Goal: Information Seeking & Learning: Learn about a topic

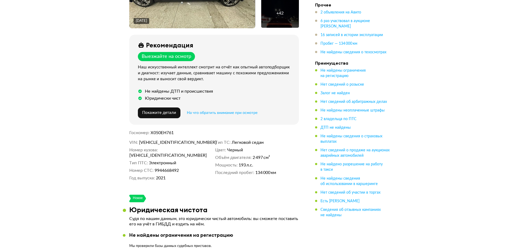
scroll to position [54, 0]
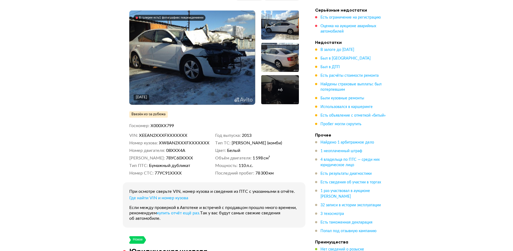
scroll to position [54, 0]
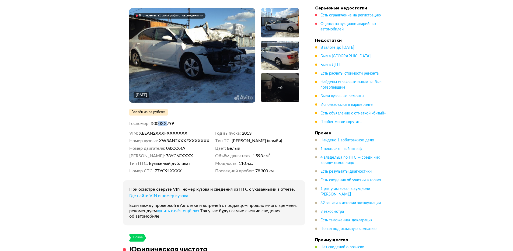
drag, startPoint x: 168, startPoint y: 124, endPoint x: 159, endPoint y: 126, distance: 8.7
click at [159, 126] on span "Х000ХХ799" at bounding box center [162, 123] width 23 height 4
click at [184, 127] on div "В галерее есть 1 фотография с повреждениями 6 апреля 2018 года + 6 Ввезён из-за…" at bounding box center [214, 116] width 183 height 217
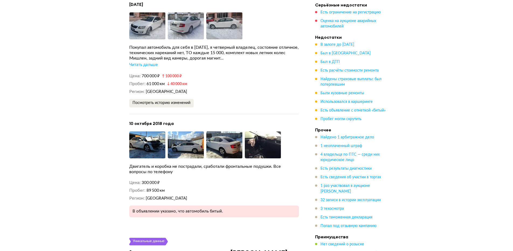
scroll to position [1805, 0]
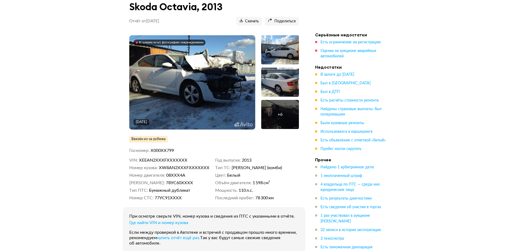
scroll to position [0, 0]
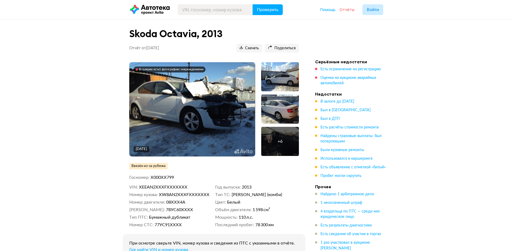
click at [351, 10] on span "Отчёты" at bounding box center [347, 9] width 15 height 5
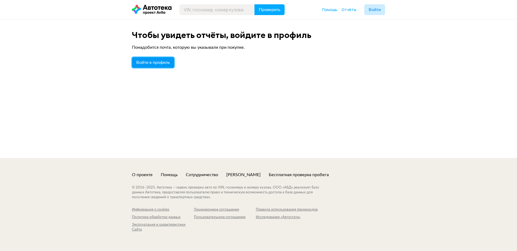
click at [159, 65] on button "Войти в профиль" at bounding box center [153, 62] width 42 height 11
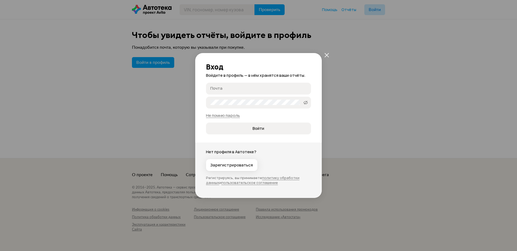
click at [226, 88] on input "Почта" at bounding box center [259, 88] width 98 height 5
click at [155, 95] on div "Вход Войдите в профиль — в нём хранятся ваши отчёты. Почта Пароль   Не помню па…" at bounding box center [258, 125] width 517 height 251
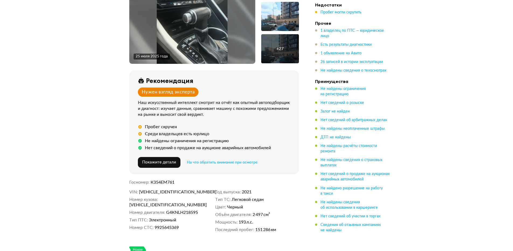
scroll to position [81, 0]
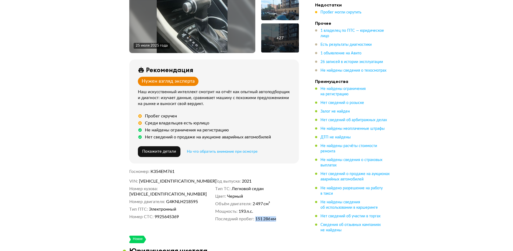
drag, startPoint x: 256, startPoint y: 212, endPoint x: 280, endPoint y: 212, distance: 23.7
click at [279, 216] on dd "151 286 км" at bounding box center [277, 218] width 44 height 5
click at [263, 228] on div "25 июля 2025 года + 27 Рекомендация Нужен взгляд эксперта Наш искусственный инт…" at bounding box center [214, 96] width 183 height 280
drag, startPoint x: 277, startPoint y: 212, endPoint x: 252, endPoint y: 210, distance: 24.4
click at [252, 216] on dl "Последний пробег 151 286 км" at bounding box center [257, 218] width 84 height 5
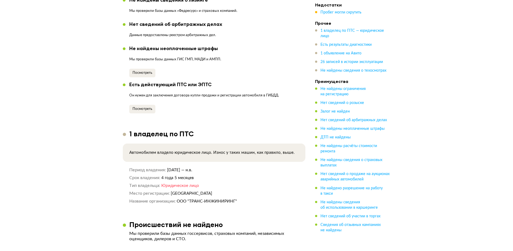
scroll to position [485, 0]
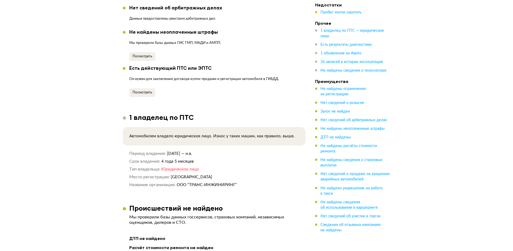
drag, startPoint x: 168, startPoint y: 154, endPoint x: 209, endPoint y: 152, distance: 41.3
click at [209, 152] on dd "7 апреля 2021 — н.в." at bounding box center [233, 154] width 132 height 6
click at [224, 162] on dd "4 года 5 месяцев" at bounding box center [230, 162] width 138 height 6
drag, startPoint x: 168, startPoint y: 153, endPoint x: 210, endPoint y: 155, distance: 41.5
click at [210, 155] on dd "7 апреля 2021 — н.в." at bounding box center [233, 154] width 132 height 6
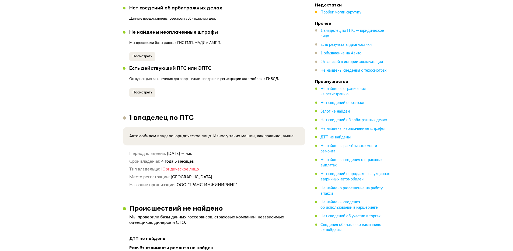
click at [175, 169] on span "Юридическое лицо" at bounding box center [180, 169] width 38 height 4
click at [215, 172] on div "Период владения 7 апреля 2021 — н.в. Срок владения 4 года 5 месяцев Тип владель…" at bounding box center [214, 169] width 170 height 37
drag, startPoint x: 178, startPoint y: 184, endPoint x: 238, endPoint y: 183, distance: 60.3
click at [238, 183] on dd "ООО "ТРАНС-ИНЖИНИРИНГ"" at bounding box center [238, 185] width 122 height 6
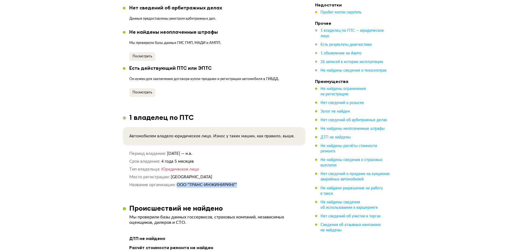
copy span "ООО "ТРАНС-ИНЖИНИРИНГ""
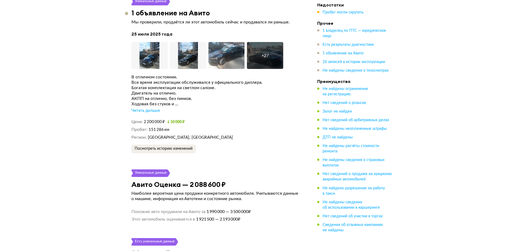
scroll to position [1050, 0]
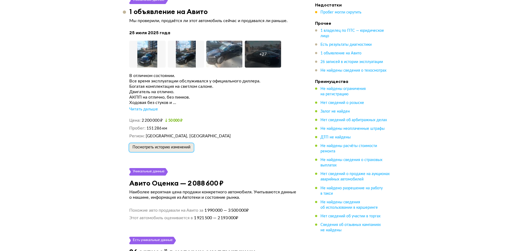
click at [171, 145] on span "Посмотреть историю изменений" at bounding box center [162, 147] width 58 height 4
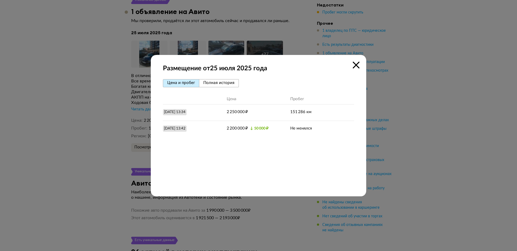
click at [211, 82] on span "Полная история" at bounding box center [218, 83] width 31 height 4
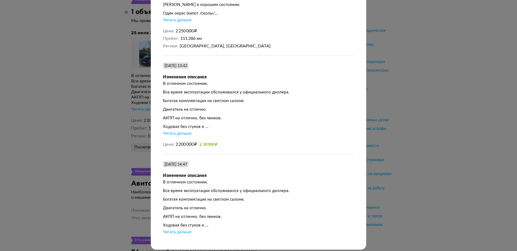
scroll to position [143, 0]
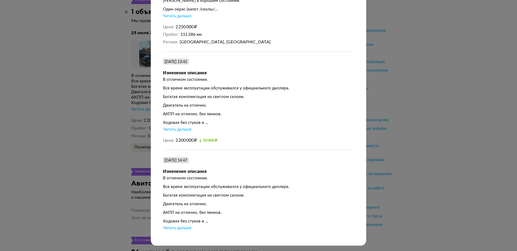
click at [186, 228] on div "Читать дальше" at bounding box center [177, 227] width 29 height 5
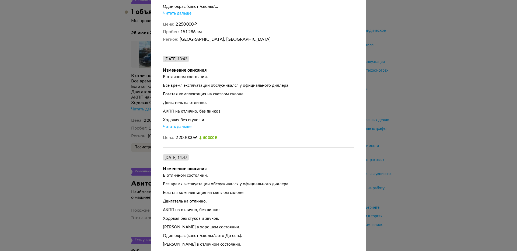
click at [183, 126] on div "Читать дальше" at bounding box center [177, 126] width 29 height 5
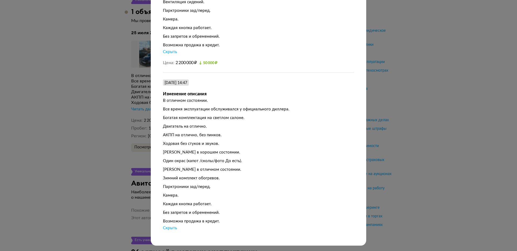
scroll to position [280, 0]
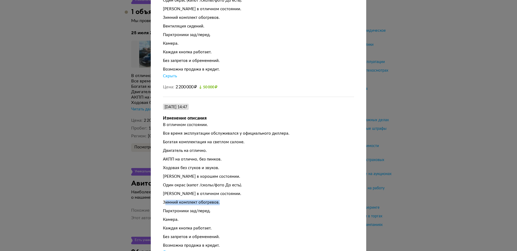
drag, startPoint x: 162, startPoint y: 205, endPoint x: 223, endPoint y: 207, distance: 60.6
click at [223, 205] on div "Зимний комплект обогревов." at bounding box center [258, 202] width 191 height 5
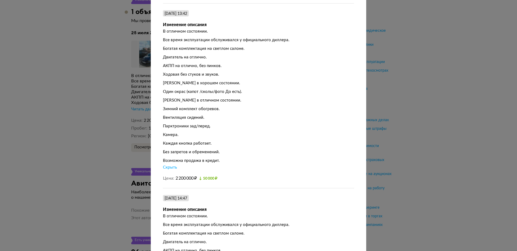
scroll to position [185, 0]
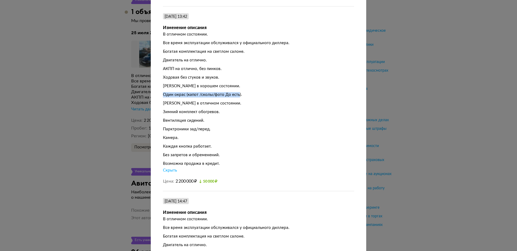
drag, startPoint x: 162, startPoint y: 1, endPoint x: 236, endPoint y: 95, distance: 120.0
click at [236, 95] on div "Один окрас (капот /сколы/фото До есть)." at bounding box center [258, 94] width 191 height 5
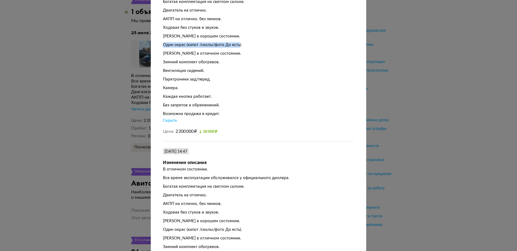
scroll to position [239, 0]
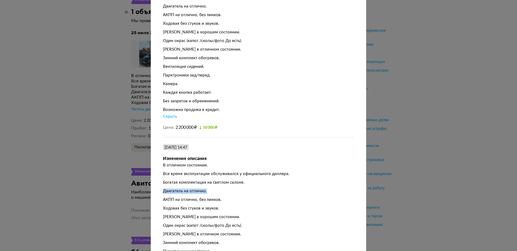
drag, startPoint x: 161, startPoint y: 194, endPoint x: 214, endPoint y: 194, distance: 53.6
click at [214, 194] on div "Двигатель на отлично." at bounding box center [258, 191] width 191 height 5
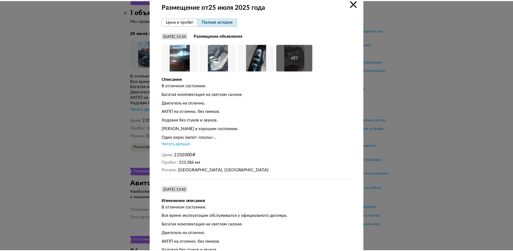
scroll to position [0, 0]
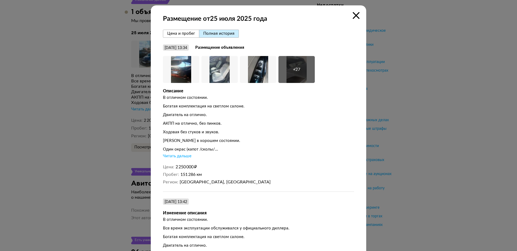
click at [355, 15] on icon at bounding box center [356, 15] width 7 height 7
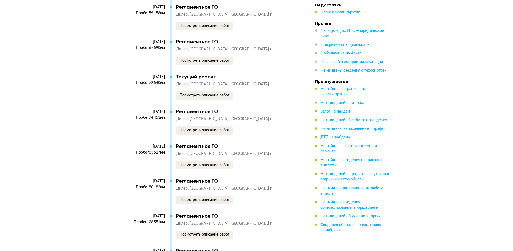
scroll to position [1670, 0]
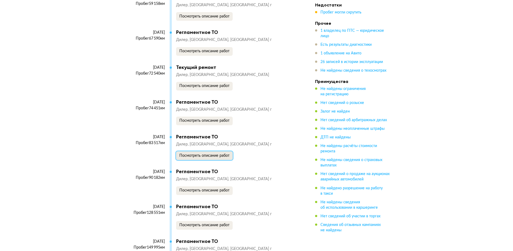
click at [217, 158] on span "Посмотреть описание работ" at bounding box center [204, 156] width 50 height 4
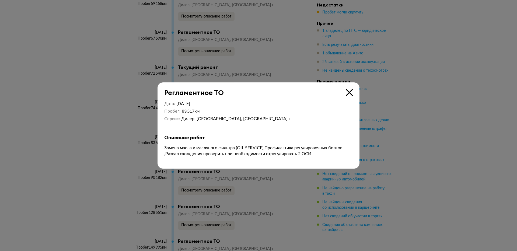
click at [349, 92] on icon at bounding box center [349, 92] width 7 height 7
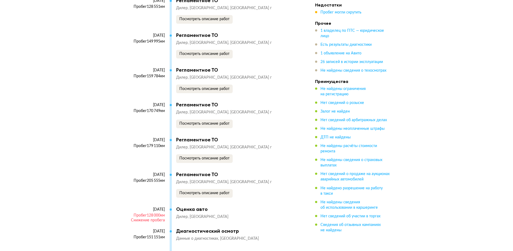
scroll to position [1885, 0]
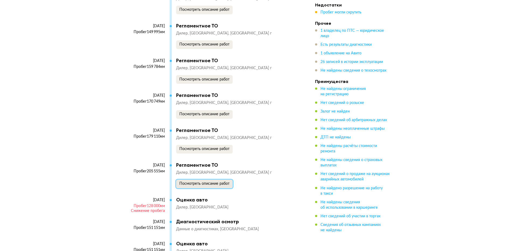
click at [198, 185] on span "Посмотреть описание работ" at bounding box center [204, 184] width 50 height 4
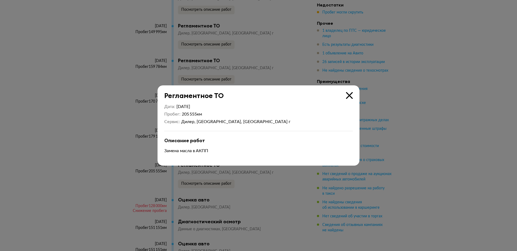
click at [349, 95] on icon at bounding box center [349, 95] width 7 height 7
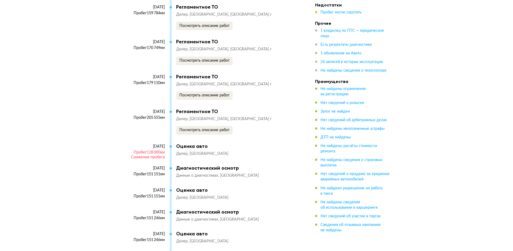
scroll to position [1939, 0]
click at [215, 132] on span "Посмотреть описание работ" at bounding box center [204, 130] width 50 height 4
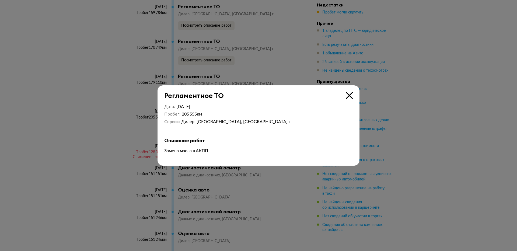
click at [71, 160] on div at bounding box center [258, 125] width 517 height 251
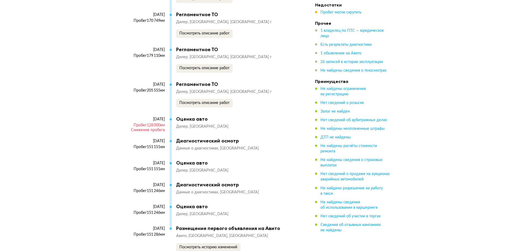
scroll to position [1993, 0]
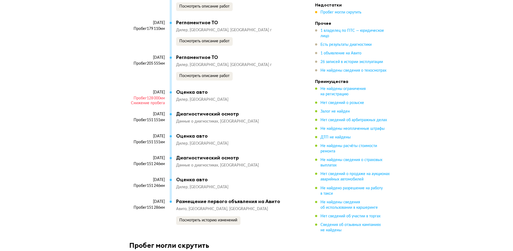
click at [207, 167] on span "Данные о диагностиках" at bounding box center [198, 165] width 44 height 4
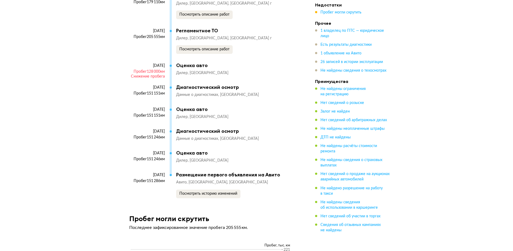
scroll to position [2020, 0]
click at [216, 195] on span "Посмотреть историю изменений" at bounding box center [208, 194] width 58 height 4
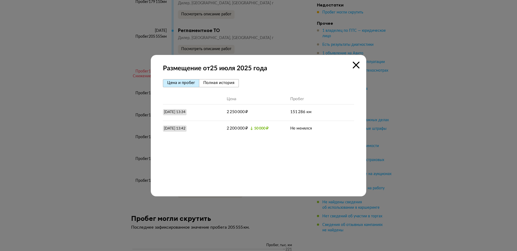
click at [354, 64] on icon at bounding box center [356, 65] width 7 height 7
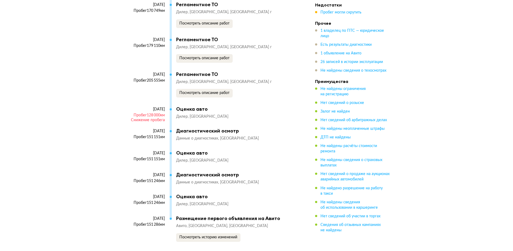
scroll to position [1993, 0]
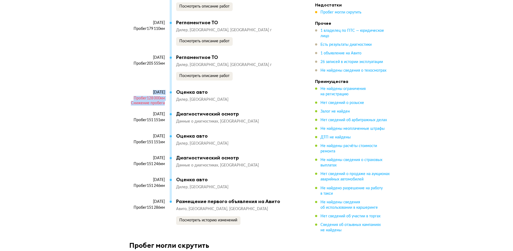
drag, startPoint x: 164, startPoint y: 106, endPoint x: 132, endPoint y: 94, distance: 34.8
click at [132, 94] on div "12 февраля 2024 Пробег 128 000 км Снижение пробега" at bounding box center [149, 100] width 40 height 21
click at [231, 115] on div "Диагностический осмотр" at bounding box center [234, 114] width 117 height 6
drag, startPoint x: 176, startPoint y: 93, endPoint x: 222, endPoint y: 104, distance: 47.2
click at [222, 102] on div "Оценка авто Дилер Ростов-на-Дону" at bounding box center [234, 95] width 117 height 13
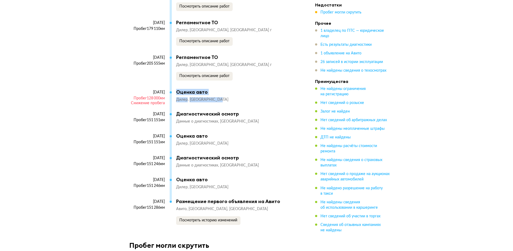
click at [273, 91] on div "Оценка авто" at bounding box center [234, 92] width 117 height 6
drag, startPoint x: 230, startPoint y: 108, endPoint x: 176, endPoint y: 93, distance: 55.9
click at [176, 93] on div "12 февраля 2024 Пробег 128 000 км Снижение пробега Оценка авто Дилер Ростов-на-…" at bounding box center [211, 100] width 164 height 22
click at [253, 106] on div "12 февраля 2024 Пробег 128 000 км Снижение пробега Оценка авто Дилер Ростов-на-…" at bounding box center [211, 100] width 164 height 22
click at [201, 78] on span "Посмотреть описание работ" at bounding box center [204, 76] width 50 height 4
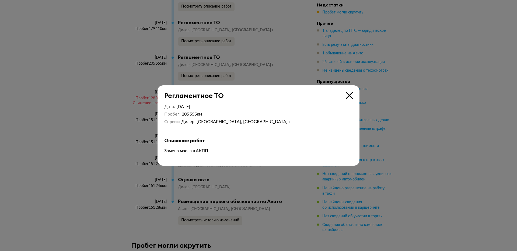
click at [349, 95] on icon at bounding box center [349, 95] width 7 height 7
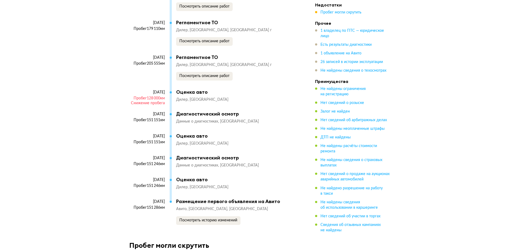
click at [198, 167] on span "Данные о диагностиках" at bounding box center [198, 165] width 44 height 4
click at [199, 160] on div "Диагностический осмотр" at bounding box center [234, 158] width 117 height 6
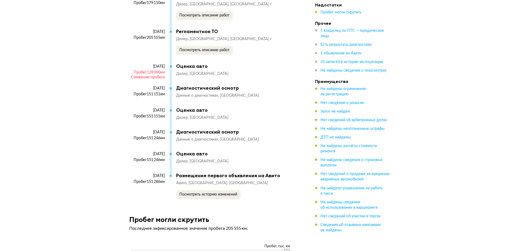
scroll to position [2020, 0]
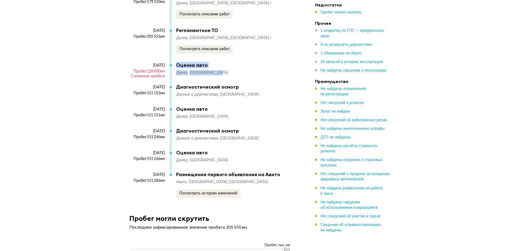
drag, startPoint x: 176, startPoint y: 67, endPoint x: 228, endPoint y: 74, distance: 52.3
click at [228, 74] on div "Оценка авто Дилер Ростов-на-Дону" at bounding box center [234, 68] width 117 height 13
click at [283, 88] on div "Диагностический осмотр" at bounding box center [234, 87] width 117 height 6
drag, startPoint x: 280, startPoint y: 86, endPoint x: 176, endPoint y: 67, distance: 106.2
click at [176, 67] on div "12 февраля 2024 Пробег 128 000 км Снижение пробега Оценка авто Дилер Ростов-на-…" at bounding box center [211, 73] width 164 height 22
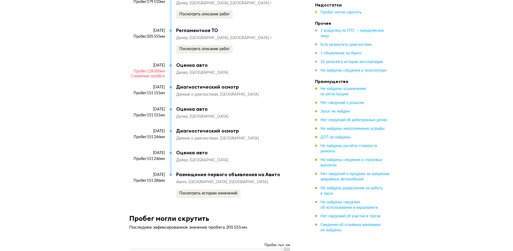
click at [149, 78] on div "Снижение пробега" at bounding box center [147, 76] width 36 height 5
drag, startPoint x: 152, startPoint y: 79, endPoint x: 174, endPoint y: 81, distance: 22.2
click at [167, 79] on div "12 февраля 2024 Пробег 128 000 км Снижение пробега" at bounding box center [149, 73] width 40 height 21
click at [229, 84] on div "12 февраля 2024 Пробег 128 000 км Снижение пробега Оценка авто Дилер Ростов-на-…" at bounding box center [211, 73] width 164 height 22
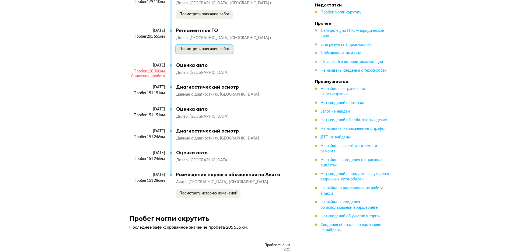
click at [195, 51] on span "Посмотреть описание работ" at bounding box center [204, 49] width 50 height 4
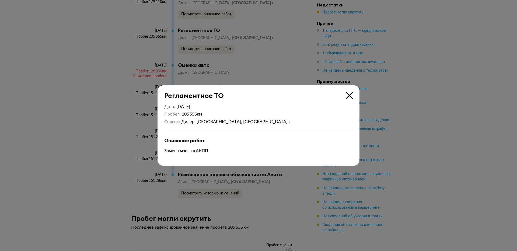
click at [92, 125] on div at bounding box center [258, 125] width 517 height 251
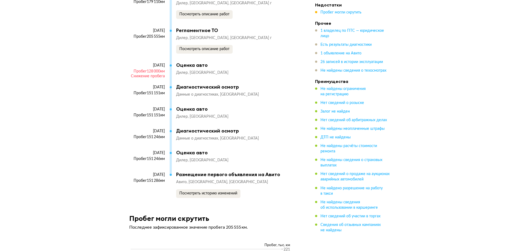
drag, startPoint x: 138, startPoint y: 33, endPoint x: 165, endPoint y: 37, distance: 27.5
click at [165, 37] on div "28 января 2024 Пробег 205 555 км" at bounding box center [149, 45] width 40 height 34
drag, startPoint x: 141, startPoint y: 178, endPoint x: 167, endPoint y: 183, distance: 26.6
click at [167, 184] on div "25 июля 2025 Пробег 151 286 км" at bounding box center [149, 184] width 40 height 25
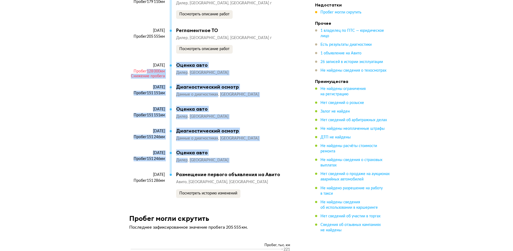
drag, startPoint x: 136, startPoint y: 67, endPoint x: 145, endPoint y: 74, distance: 11.0
click at [145, 74] on div "12 февраля 2024 Пробег 128 000 км Снижение пробега" at bounding box center [149, 73] width 40 height 21
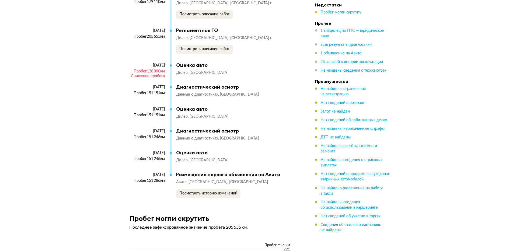
click at [135, 66] on div "12 февраля 2024" at bounding box center [147, 65] width 36 height 5
drag, startPoint x: 134, startPoint y: 67, endPoint x: 165, endPoint y: 80, distance: 33.4
click at [165, 80] on div "12 февраля 2024 Пробег 128 000 км Снижение пробега" at bounding box center [149, 73] width 40 height 21
click at [264, 110] on div "Оценка авто" at bounding box center [234, 109] width 117 height 6
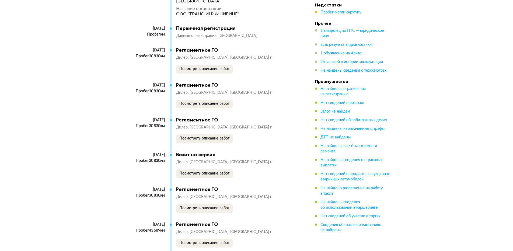
scroll to position [1212, 0]
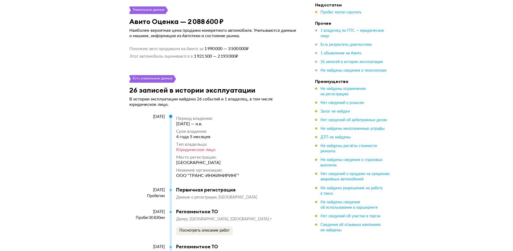
drag, startPoint x: 177, startPoint y: 121, endPoint x: 221, endPoint y: 123, distance: 44.2
click at [221, 123] on div "7 апреля 2021 — н.в." at bounding box center [207, 123] width 63 height 5
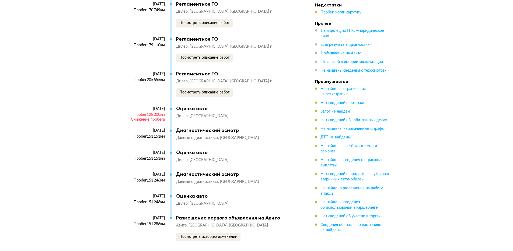
scroll to position [1993, 0]
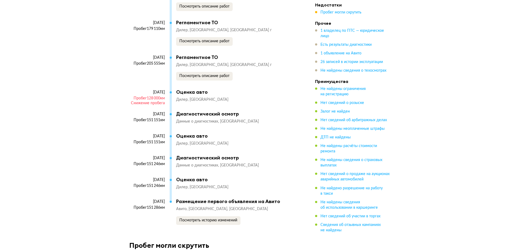
drag, startPoint x: 137, startPoint y: 59, endPoint x: 168, endPoint y: 67, distance: 31.8
click at [168, 67] on div "28 января 2024 Пробег 205 555 км" at bounding box center [149, 72] width 40 height 34
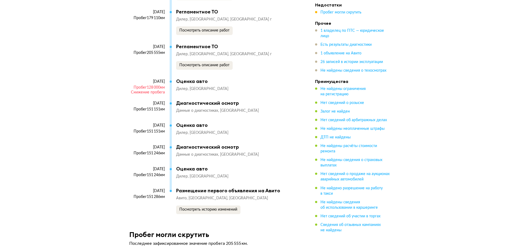
scroll to position [2020, 0]
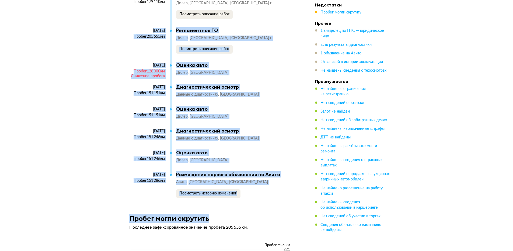
drag, startPoint x: 138, startPoint y: 32, endPoint x: 272, endPoint y: 214, distance: 225.8
drag, startPoint x: 262, startPoint y: 214, endPoint x: 128, endPoint y: 30, distance: 227.1
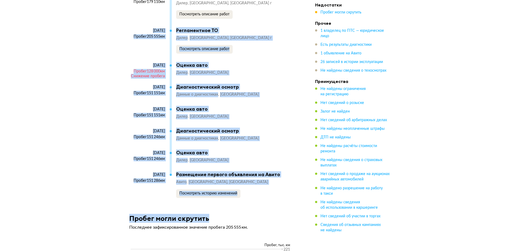
click at [247, 72] on div "Дилер Ростов-на-Дону" at bounding box center [234, 72] width 117 height 5
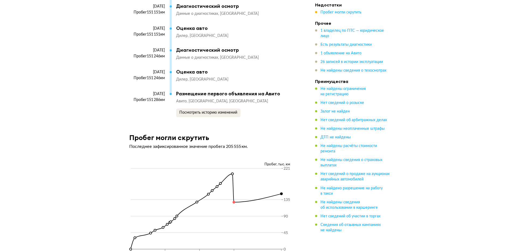
scroll to position [2128, 0]
